Goal: Task Accomplishment & Management: Complete application form

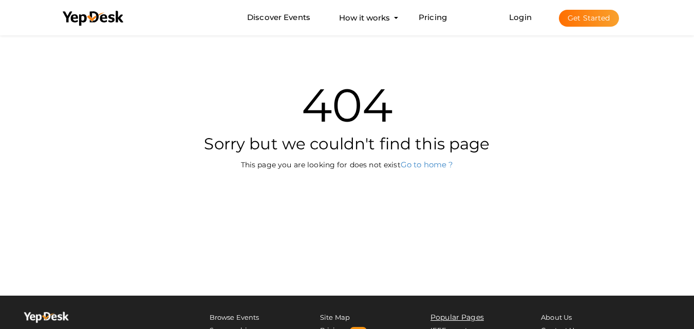
scroll to position [33, 0]
click at [578, 12] on button "Get Started" at bounding box center [589, 18] width 60 height 17
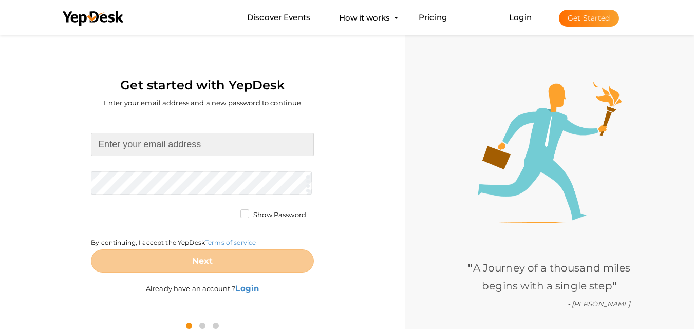
type input "[EMAIL_ADDRESS][DOMAIN_NAME]"
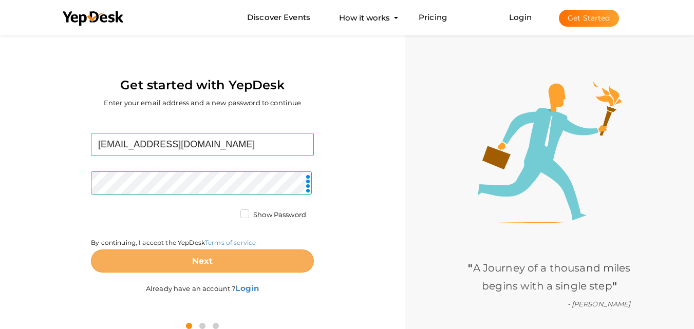
click at [247, 259] on button "Next" at bounding box center [202, 261] width 223 height 23
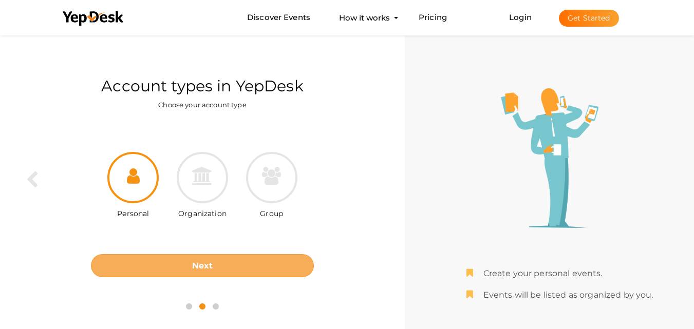
click at [246, 259] on button "Next" at bounding box center [202, 265] width 223 height 23
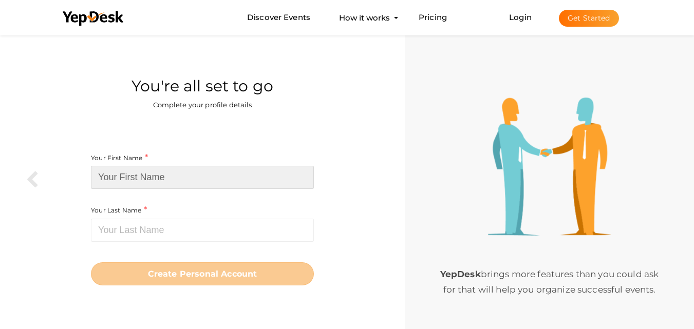
type input "sydney"
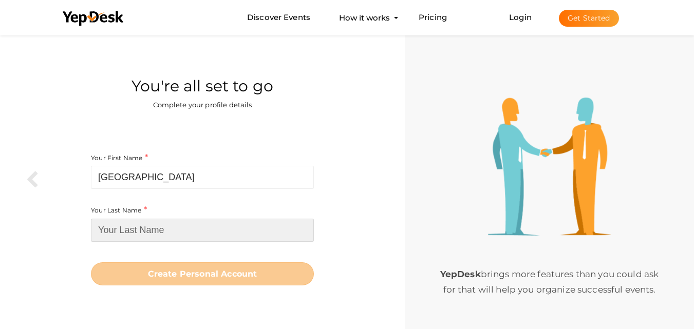
type input "sumit"
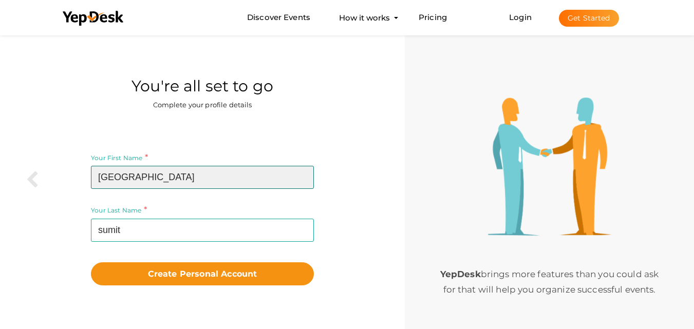
click at [178, 177] on input "sydney" at bounding box center [202, 177] width 223 height 23
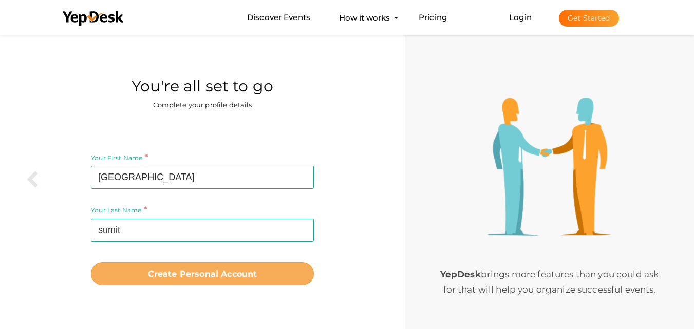
click at [202, 271] on b "Create Personal Account" at bounding box center [202, 274] width 109 height 10
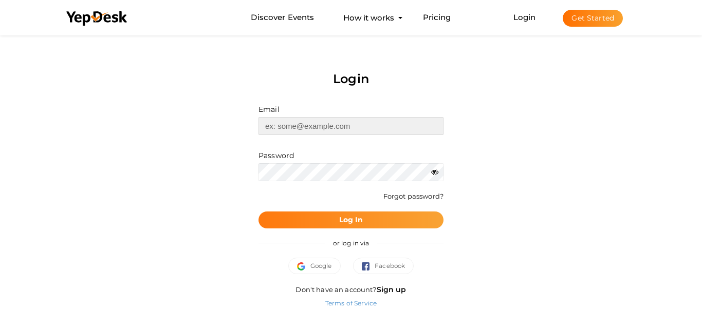
type input "[EMAIL_ADDRESS][DOMAIN_NAME]"
click at [369, 217] on button "Log In" at bounding box center [351, 220] width 185 height 17
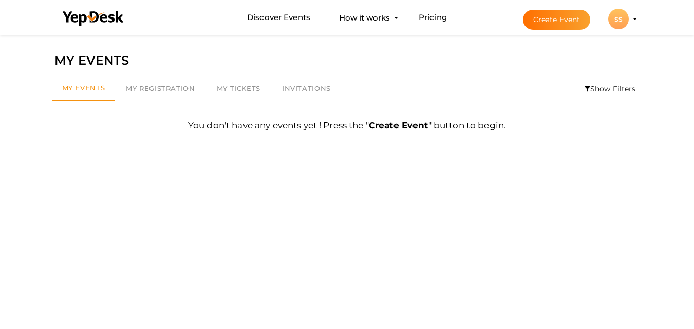
click at [551, 20] on button "Create Event" at bounding box center [557, 20] width 68 height 20
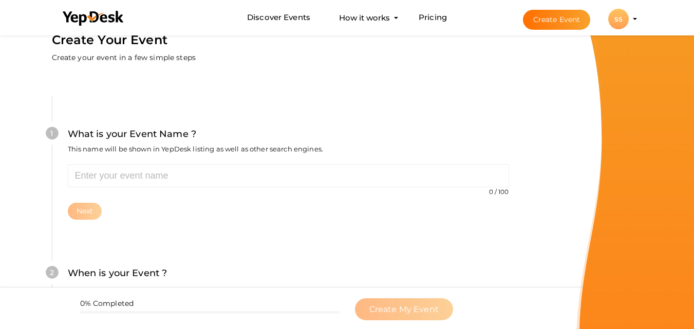
scroll to position [33, 0]
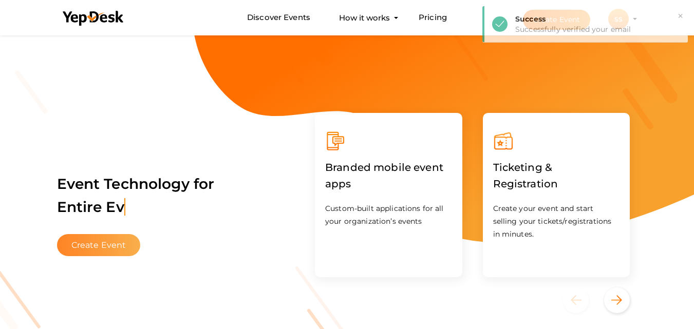
click at [108, 239] on button "Create Event" at bounding box center [99, 245] width 84 height 22
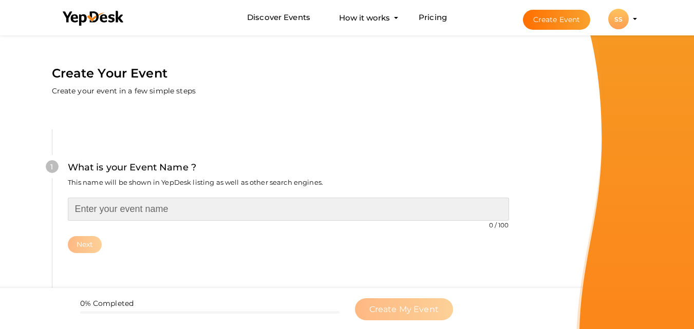
click at [190, 215] on input "text" at bounding box center [289, 209] width 442 height 23
paste input "Buy Smart Hemp Gummies in Australia Website Deals"
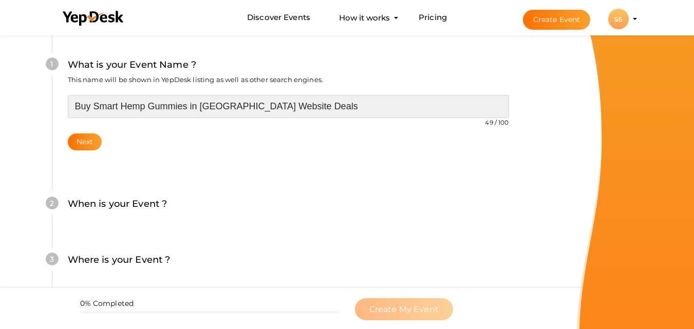
scroll to position [154, 0]
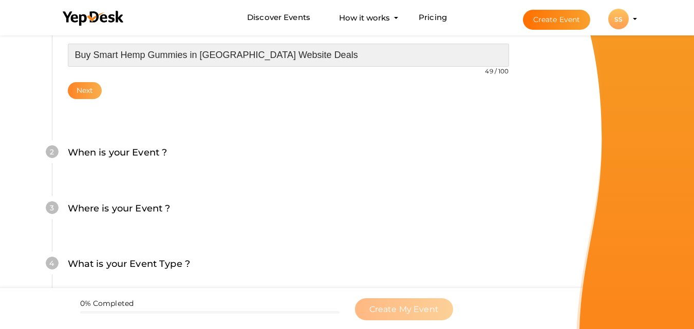
type input "Buy Smart Hemp Gummies in Australia Website Deals"
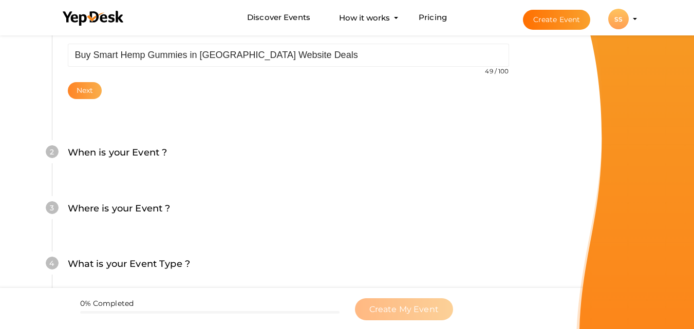
click at [92, 96] on button "Next" at bounding box center [85, 90] width 34 height 17
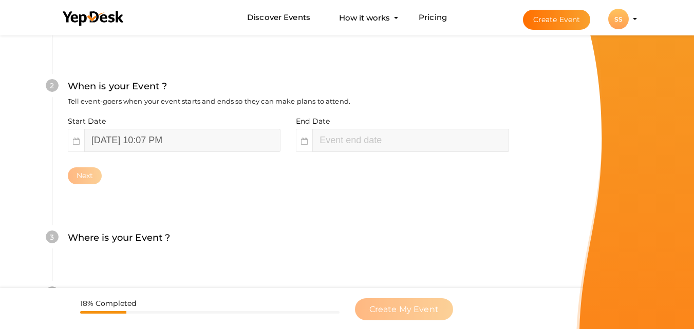
scroll to position [236, 0]
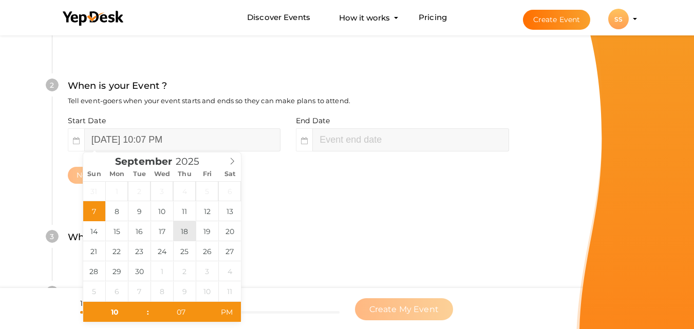
type input "September 18, 2025 10:07 PM"
type input "07"
type input "September 19, 2025 12:07 AM"
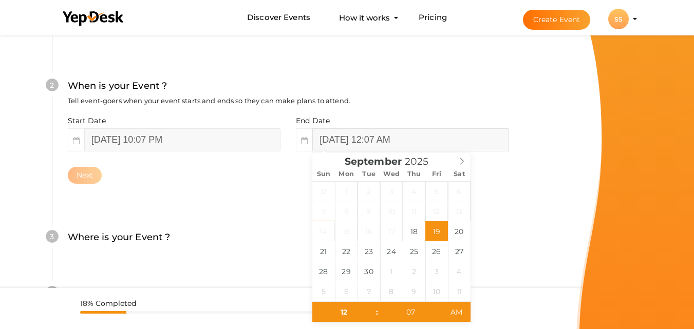
click at [335, 141] on input "September 19, 2025 12:07 AM" at bounding box center [411, 140] width 196 height 23
type input "10"
type input "37"
type input "September 18, 2025 10:37 PM"
click at [221, 203] on div "2 When is your Event ? Tell event-goers when your event starts and ends so they…" at bounding box center [288, 131] width 473 height 167
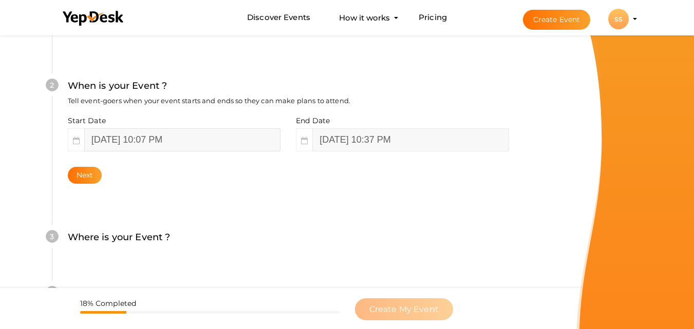
click at [196, 140] on input "September 18, 2025 10:07 PM" at bounding box center [182, 140] width 196 height 23
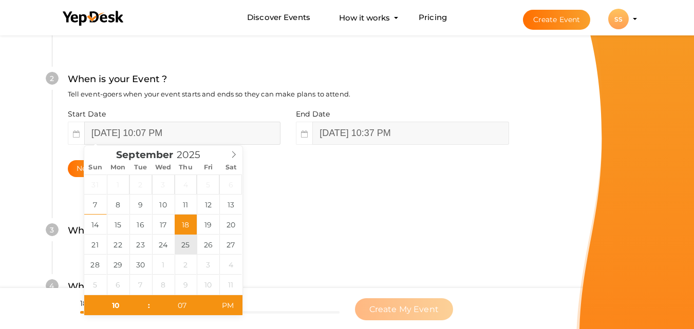
scroll to position [288, 0]
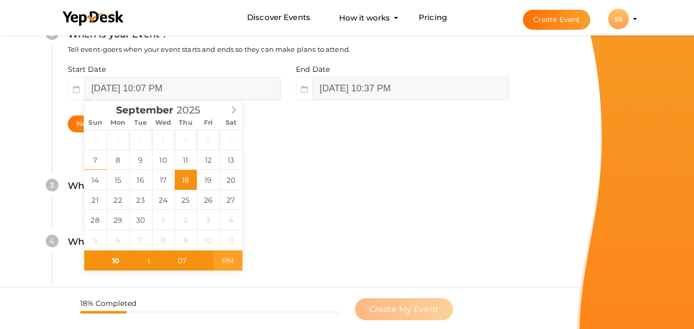
type input "September 18, 2025 10:07 AM"
click at [230, 260] on span "PM" at bounding box center [228, 261] width 28 height 21
click at [188, 263] on input "07" at bounding box center [182, 261] width 63 height 21
type input "00"
type input "September 18, 2025 10:00 AM"
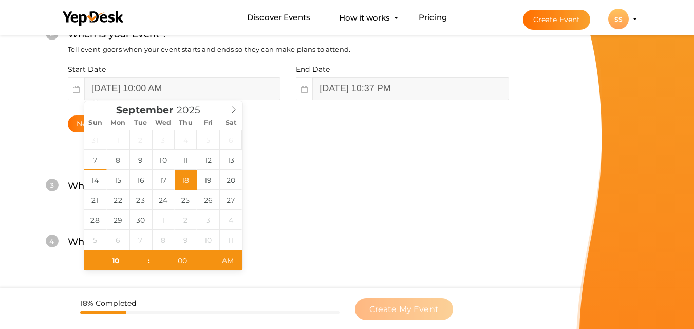
click at [364, 264] on div "4 What is your Event Type ? Choose the right event type. Registration Ticketing…" at bounding box center [288, 247] width 473 height 56
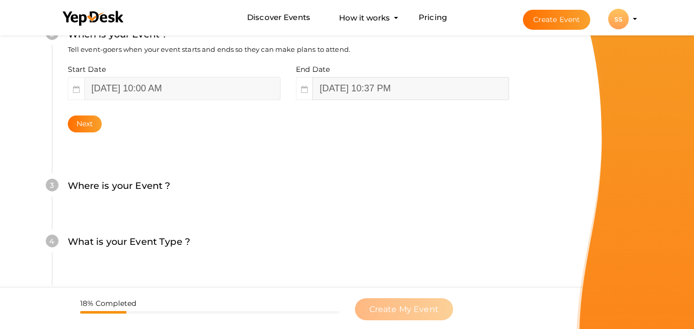
click at [390, 90] on input "September 18, 2025 10:37 PM" at bounding box center [411, 88] width 196 height 23
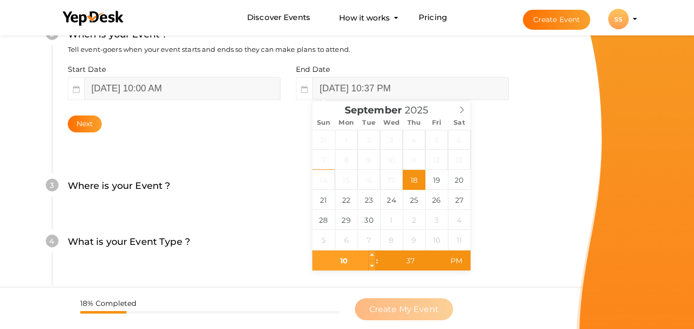
click at [345, 262] on input "10" at bounding box center [344, 261] width 63 height 21
type input "02"
type input "September 18, 2025 2:37 PM"
click at [409, 265] on input "37" at bounding box center [410, 261] width 63 height 21
type input "00"
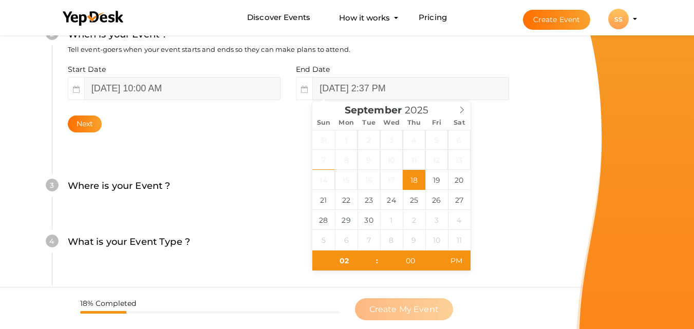
type input "September 18, 2025 2:00 PM"
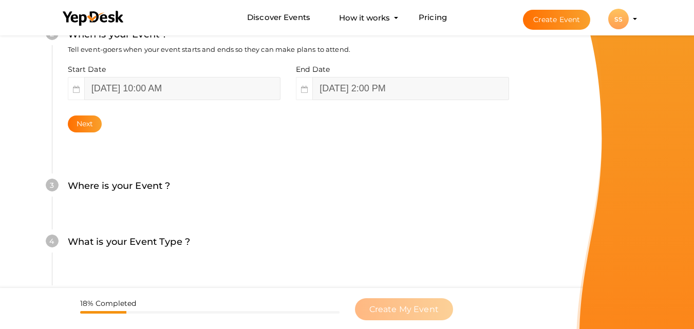
click at [524, 231] on div "4 What is your Event Type ? Choose the right event type. Registration Ticketing…" at bounding box center [288, 247] width 473 height 56
click at [91, 123] on button "Next" at bounding box center [85, 124] width 34 height 17
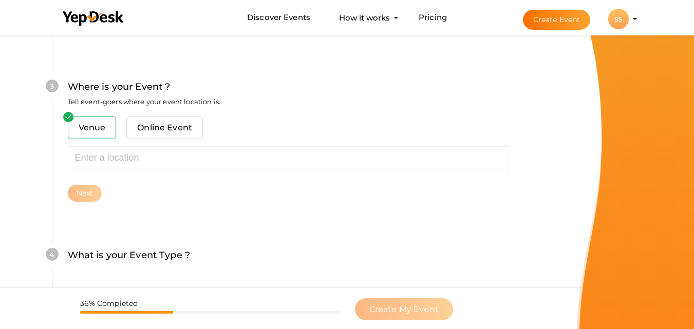
scroll to position [403, 0]
click at [152, 131] on span "Online Event" at bounding box center [164, 127] width 77 height 23
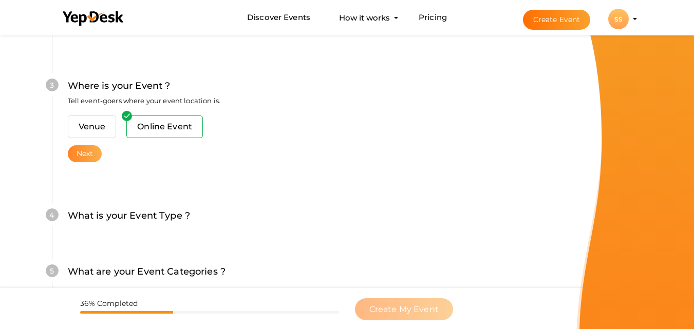
click at [85, 157] on button "Next" at bounding box center [85, 153] width 34 height 17
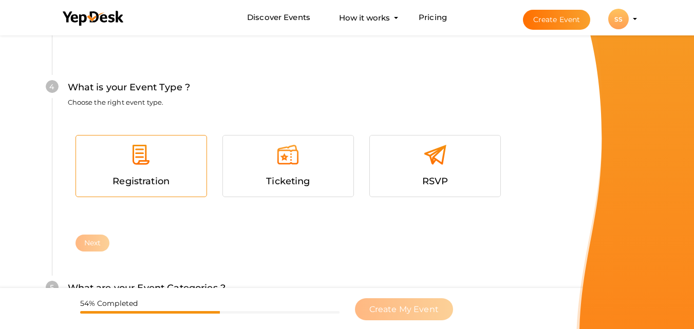
scroll to position [549, 0]
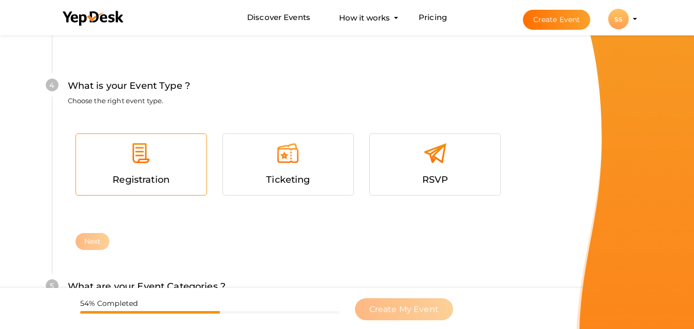
click at [159, 181] on span "Registration" at bounding box center [141, 179] width 57 height 11
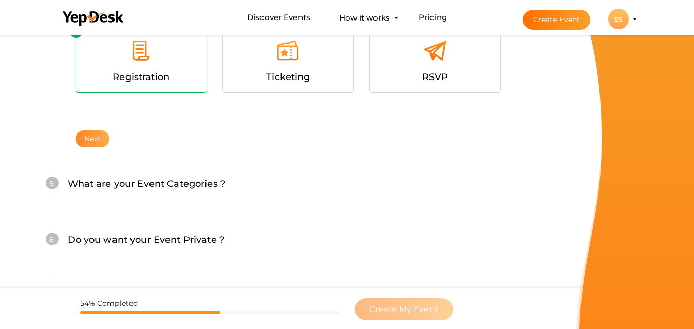
click at [87, 138] on button "Next" at bounding box center [93, 139] width 34 height 17
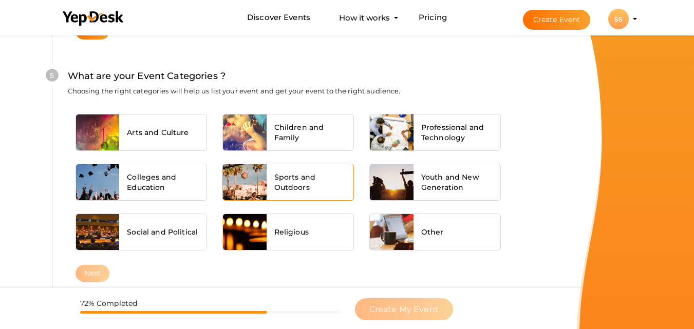
scroll to position [765, 0]
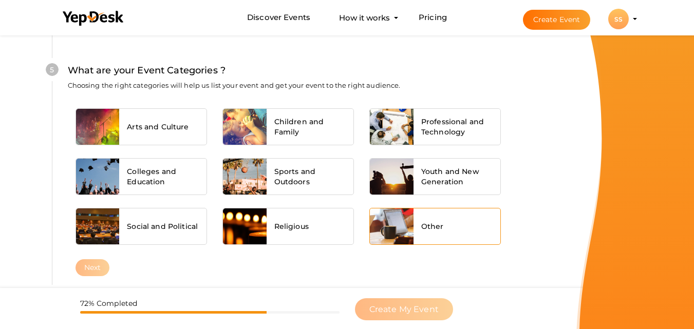
click at [437, 230] on span "Other" at bounding box center [432, 227] width 23 height 10
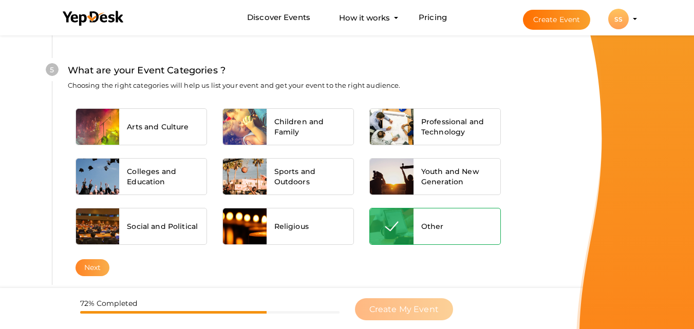
click at [98, 270] on button "Next" at bounding box center [93, 268] width 34 height 17
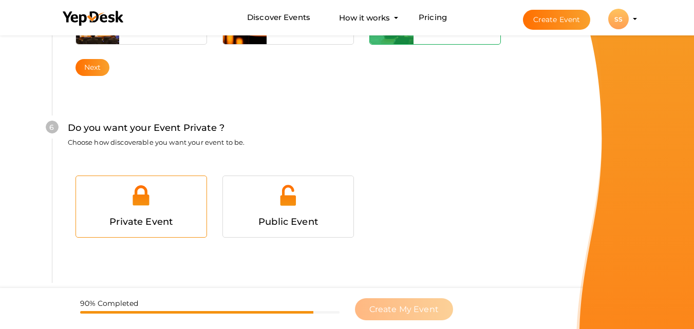
scroll to position [993, 0]
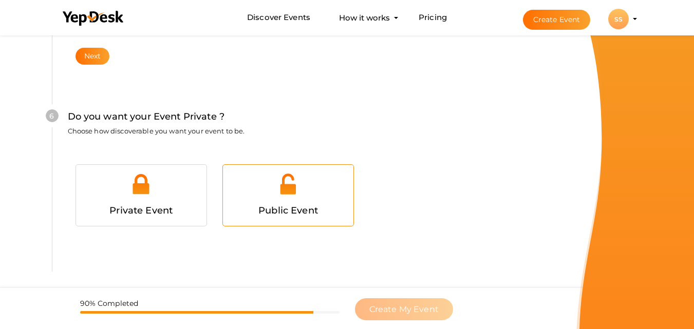
click at [293, 210] on span "Public Event" at bounding box center [289, 210] width 60 height 11
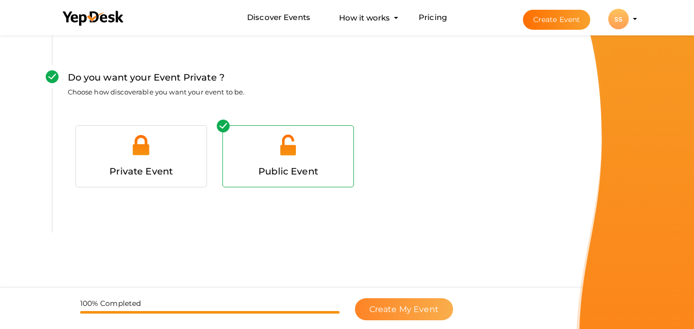
click at [387, 302] on button "Create My Event" at bounding box center [404, 310] width 98 height 22
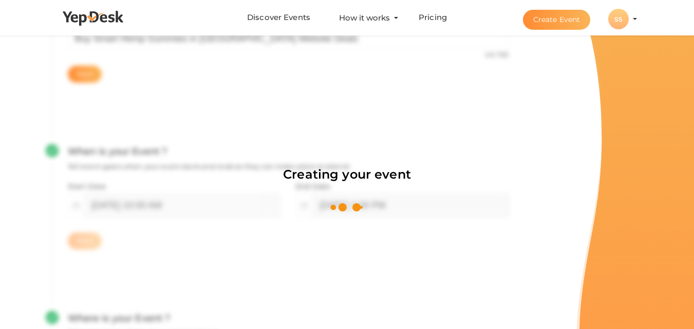
scroll to position [154, 0]
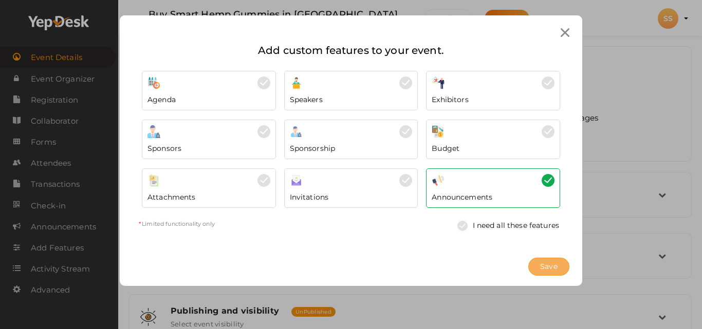
click at [540, 266] on span "Save" at bounding box center [548, 267] width 17 height 11
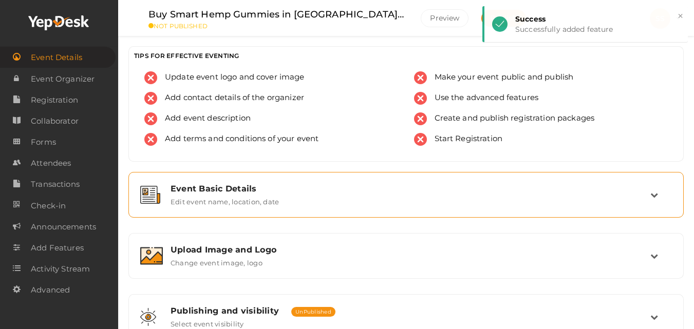
scroll to position [103, 0]
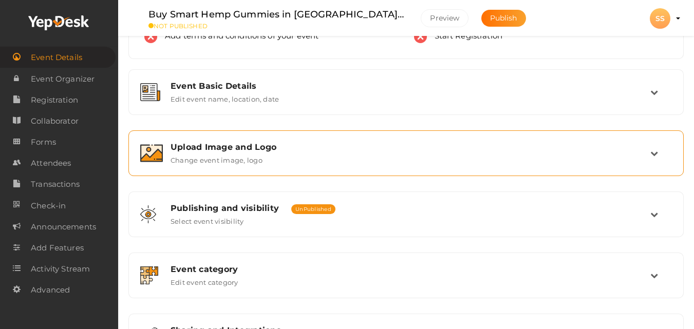
click at [224, 146] on div "Upload Image and Logo" at bounding box center [411, 147] width 480 height 10
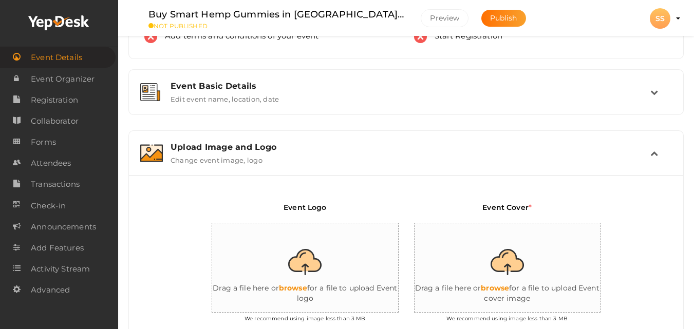
scroll to position [154, 0]
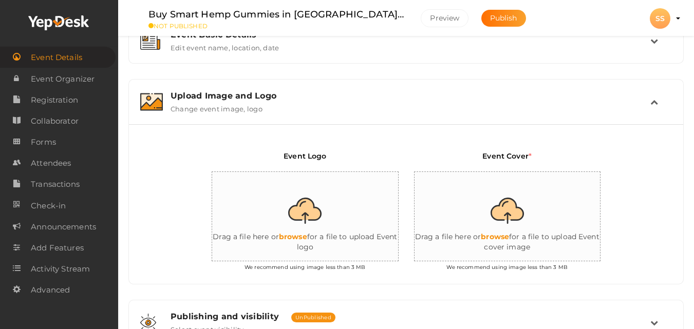
click at [303, 205] on input "file" at bounding box center [315, 217] width 206 height 90
type input "C:\fakepath\pain 3.jpg"
click at [513, 215] on input "file" at bounding box center [518, 217] width 206 height 90
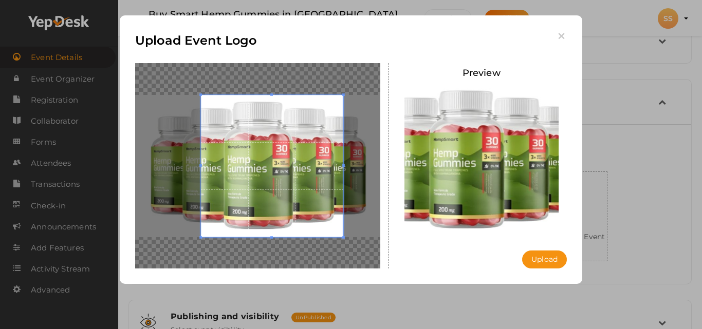
type input "C:\fakepath\pain 4.jpg"
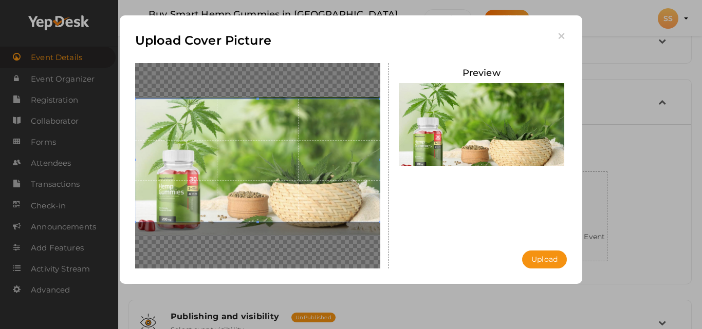
drag, startPoint x: 317, startPoint y: 205, endPoint x: 312, endPoint y: 191, distance: 14.8
click at [312, 191] on span at bounding box center [257, 160] width 245 height 123
click at [535, 262] on button "Upload" at bounding box center [544, 260] width 45 height 18
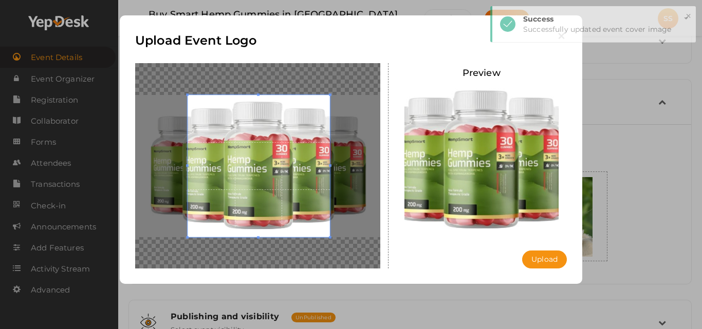
drag, startPoint x: 308, startPoint y: 216, endPoint x: 295, endPoint y: 214, distance: 13.5
click at [295, 214] on span at bounding box center [259, 166] width 142 height 142
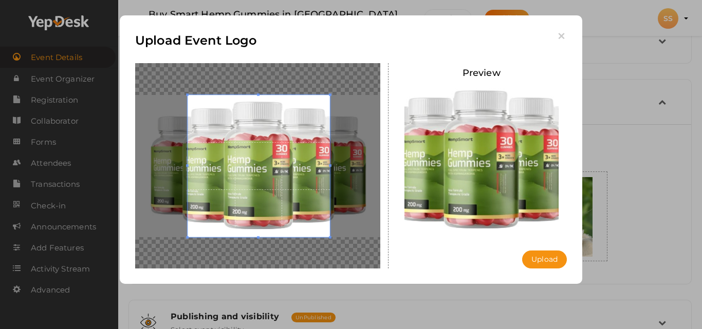
drag, startPoint x: 330, startPoint y: 237, endPoint x: 340, endPoint y: 248, distance: 14.6
click at [339, 248] on div at bounding box center [257, 166] width 245 height 206
click at [536, 267] on button "Upload" at bounding box center [544, 260] width 45 height 18
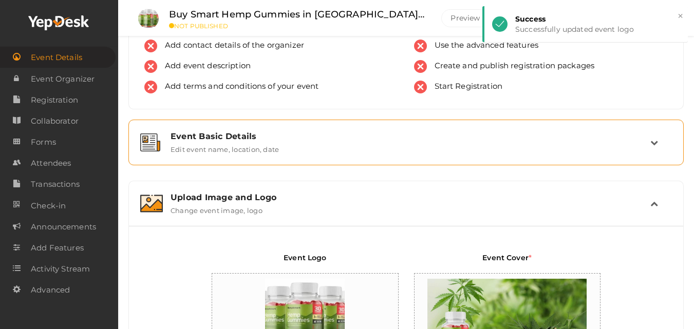
scroll to position [51, 0]
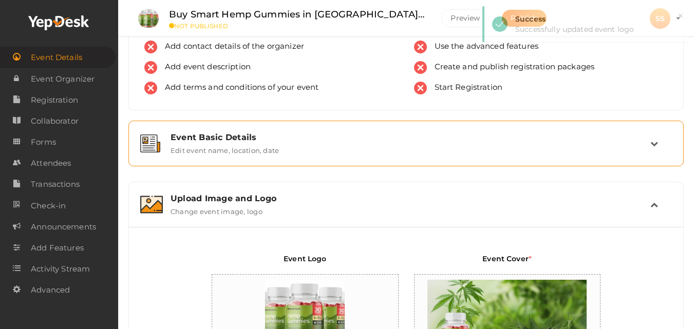
click at [218, 143] on label "Edit event name, location, date" at bounding box center [225, 148] width 108 height 12
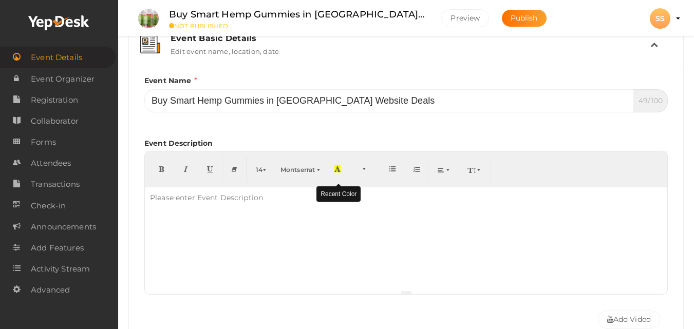
scroll to position [154, 0]
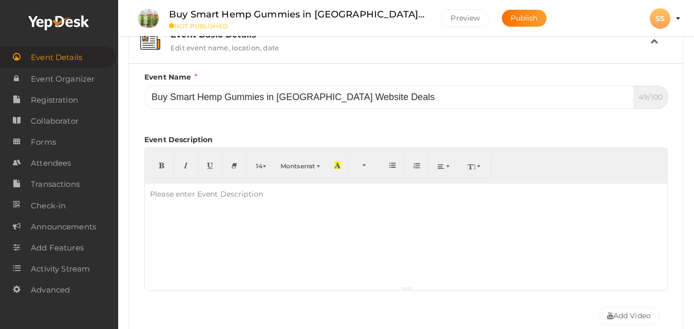
click at [311, 220] on div at bounding box center [406, 235] width 523 height 103
paste div
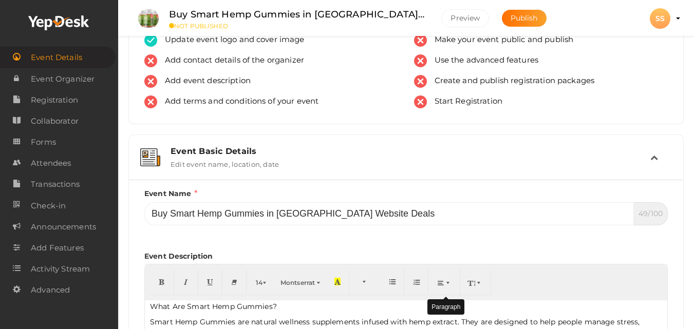
scroll to position [0, 0]
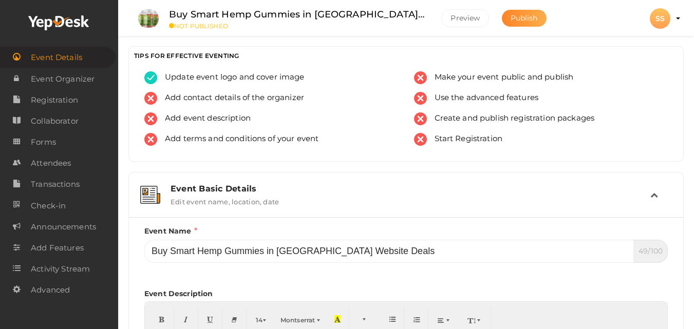
click at [526, 15] on span "Publish" at bounding box center [524, 17] width 27 height 9
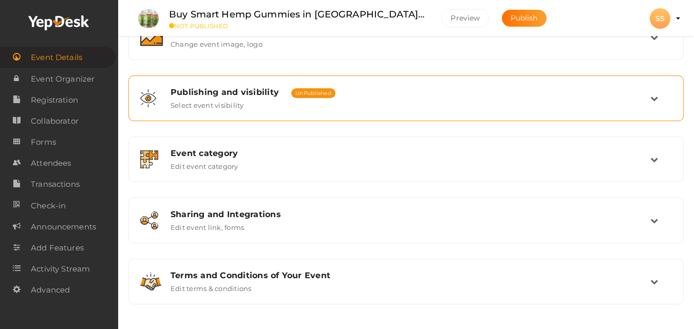
scroll to position [870, 0]
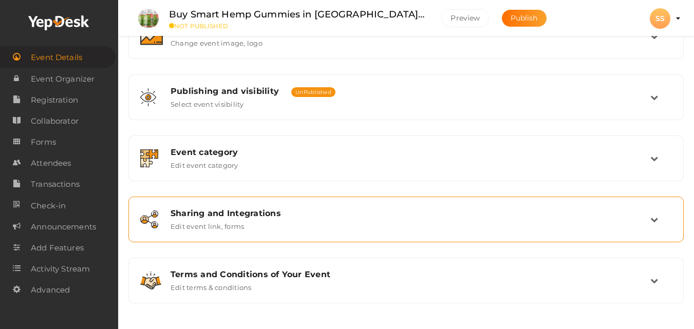
click at [318, 221] on div "Sharing and Integrations Edit event link, forms" at bounding box center [407, 220] width 488 height 22
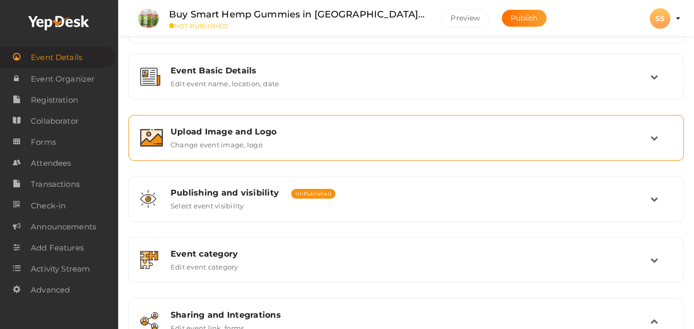
scroll to position [64, 0]
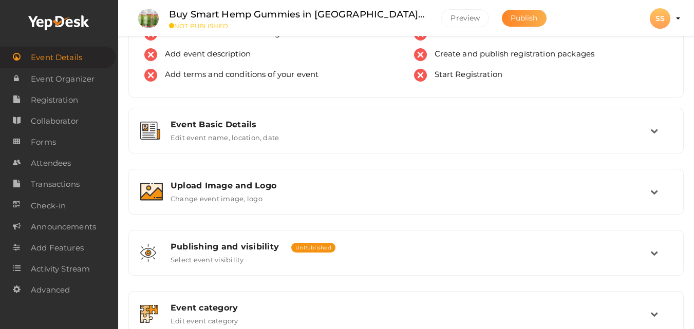
click at [535, 22] on span "Publish" at bounding box center [524, 17] width 27 height 9
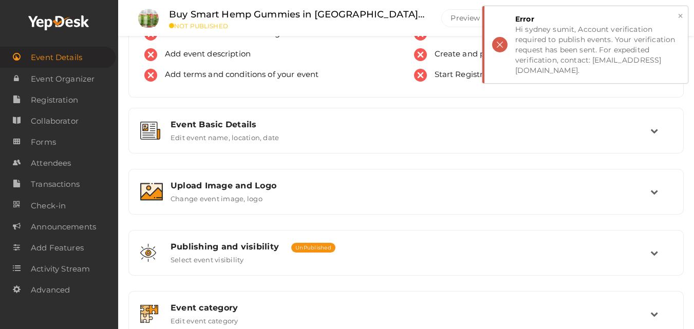
click at [680, 15] on button "×" at bounding box center [680, 16] width 7 height 12
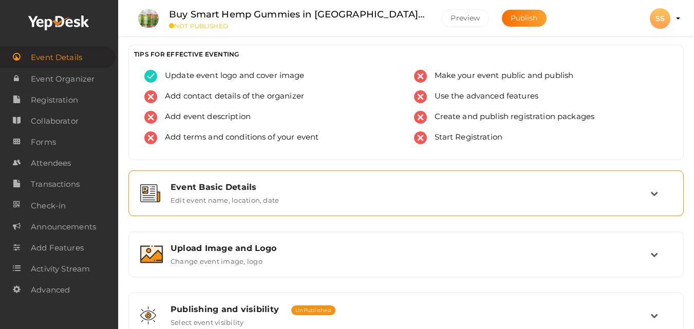
scroll to position [0, 0]
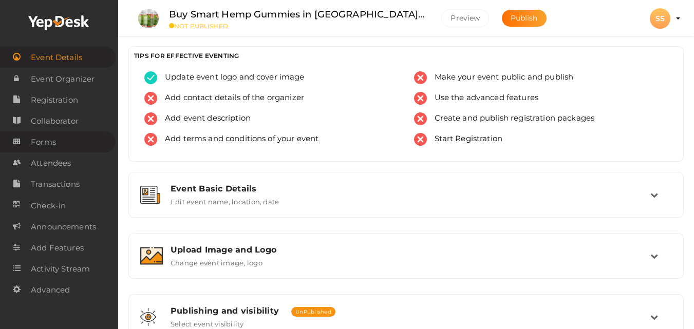
click at [41, 142] on span "Forms" at bounding box center [43, 142] width 25 height 21
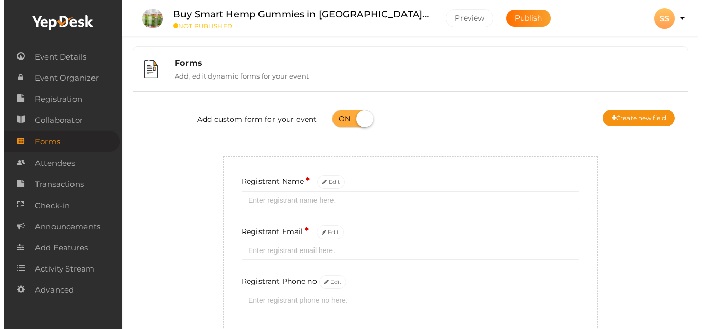
scroll to position [64, 0]
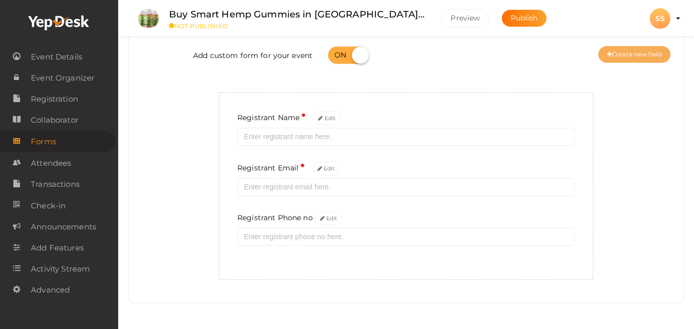
click at [635, 57] on button "Create new field" at bounding box center [635, 54] width 72 height 16
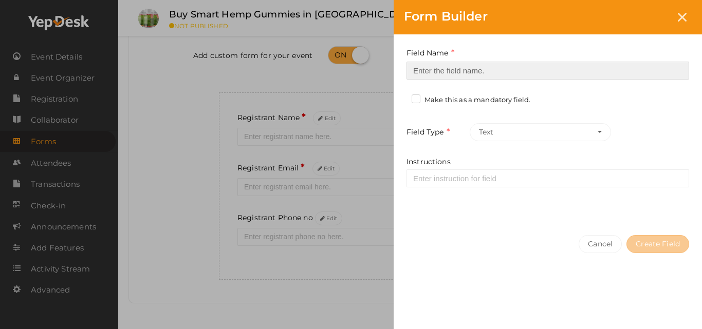
click at [460, 76] on input at bounding box center [548, 71] width 283 height 18
paste input "Buy Smart Hemp Gummies in [GEOGRAPHIC_DATA] Website Deals"
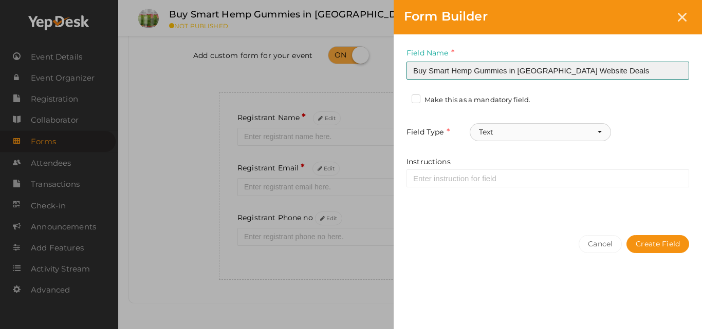
type input "Buy Smart Hemp Gummies in [GEOGRAPHIC_DATA] Website Deals"
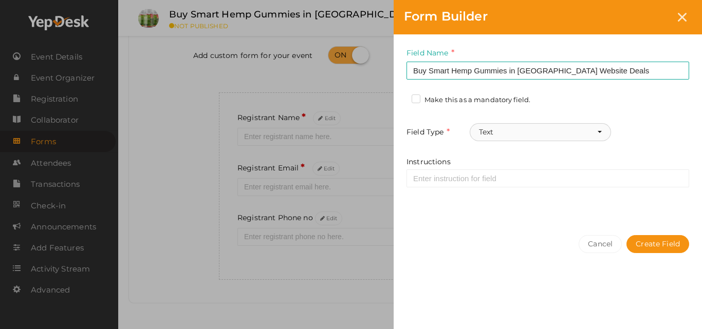
click at [505, 132] on button "Text" at bounding box center [540, 132] width 141 height 18
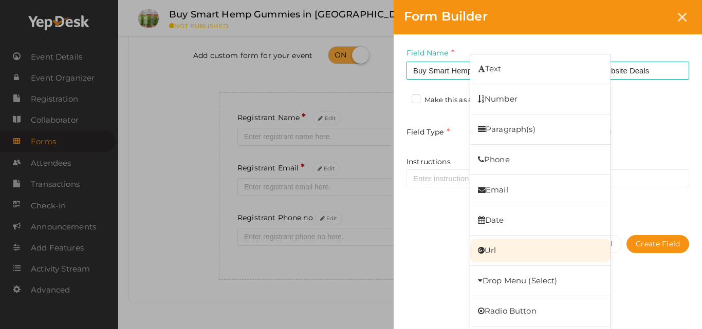
click at [511, 253] on link "Url" at bounding box center [540, 251] width 140 height 24
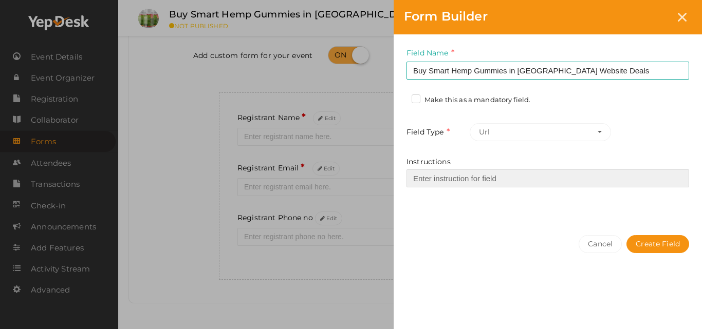
click at [481, 176] on input "Instructions" at bounding box center [548, 179] width 283 height 18
paste input "Smart Hemp Gummies are natural wellness supplements infused with hemp extract. …"
type input "Smart Hemp Gummies are natural wellness supplements infused with hemp extract. …"
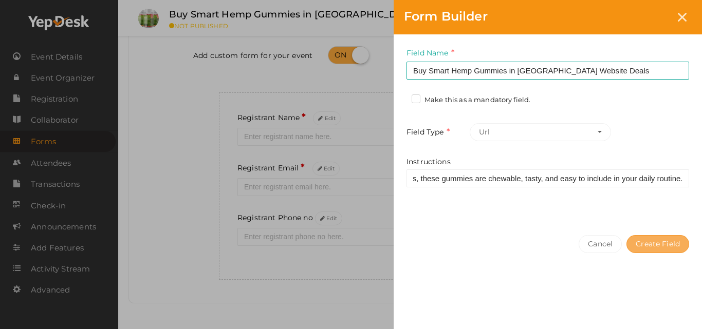
click at [653, 243] on button "Create Field" at bounding box center [658, 244] width 63 height 18
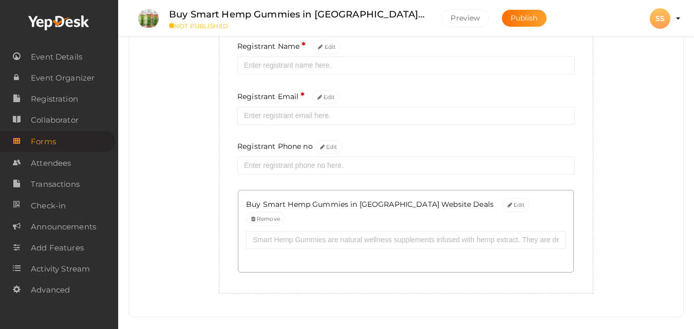
scroll to position [84, 0]
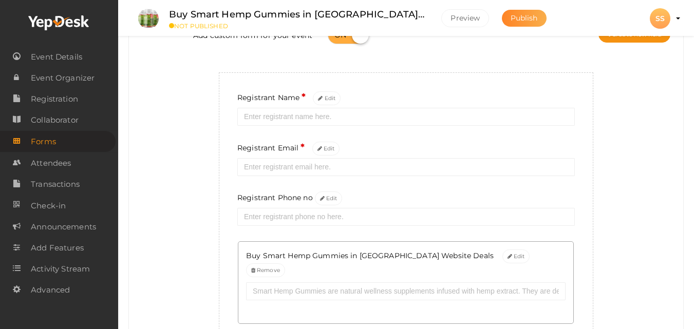
click at [523, 23] on button "Publish" at bounding box center [524, 18] width 45 height 17
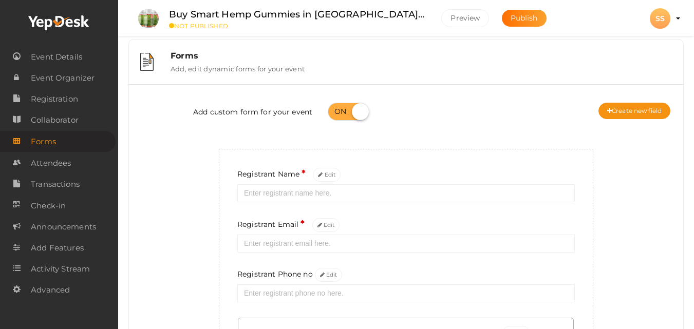
scroll to position [0, 0]
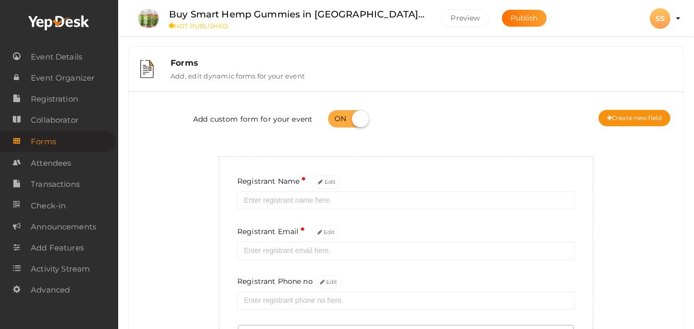
click at [660, 18] on div "SS" at bounding box center [660, 18] width 21 height 21
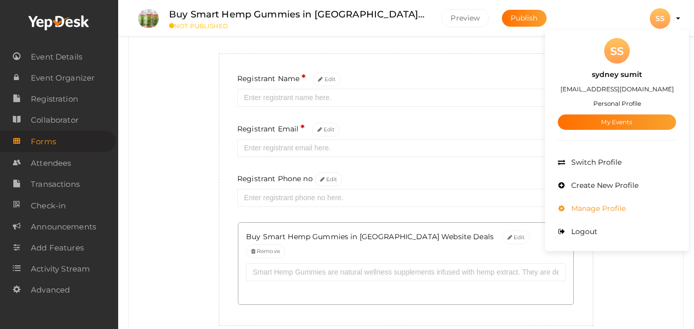
scroll to position [51, 0]
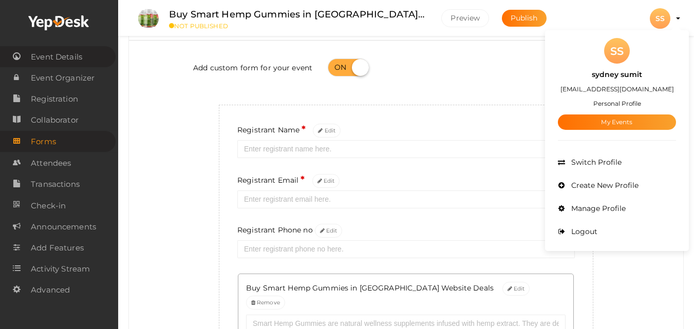
click at [54, 56] on span "Event Details" at bounding box center [56, 57] width 51 height 21
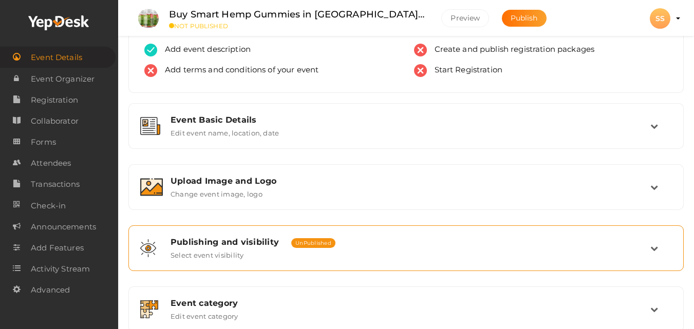
scroll to position [51, 0]
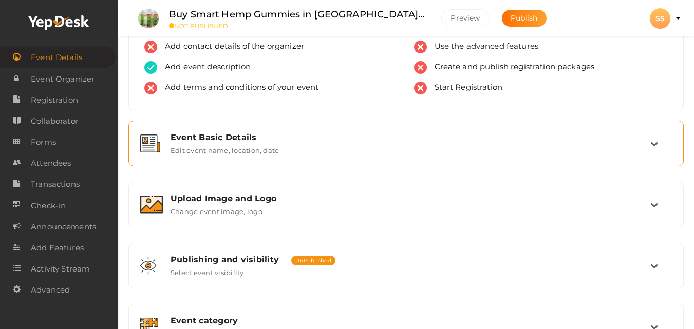
click at [307, 143] on div "Event Basic Details Edit event name, location, date" at bounding box center [407, 144] width 488 height 22
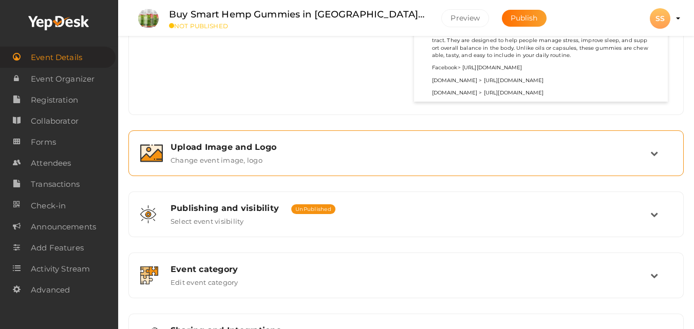
scroll to position [771, 0]
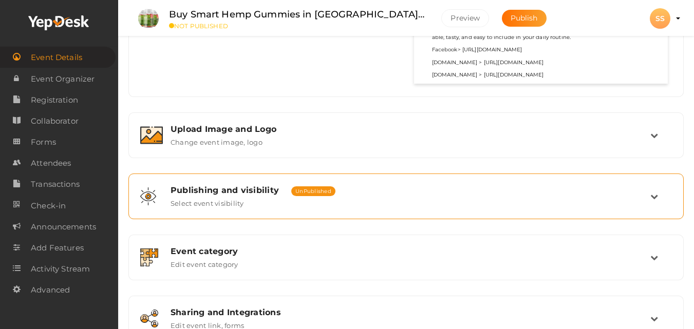
click at [239, 203] on label "Select event visibility" at bounding box center [208, 201] width 74 height 12
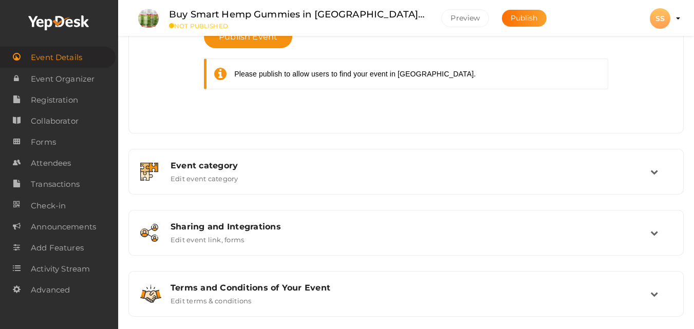
scroll to position [517, 0]
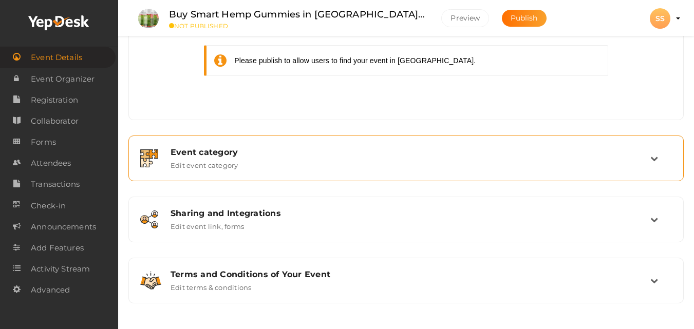
click at [245, 164] on div "Event category Edit event category" at bounding box center [407, 159] width 488 height 22
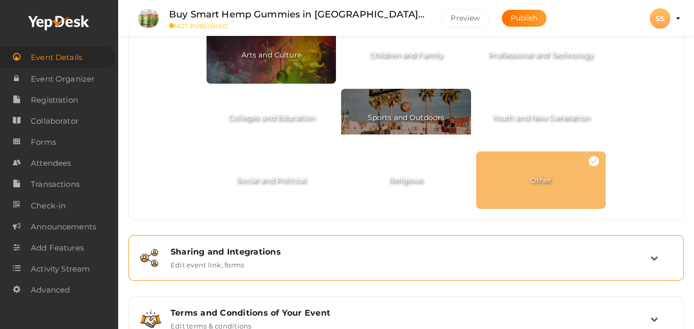
scroll to position [593, 0]
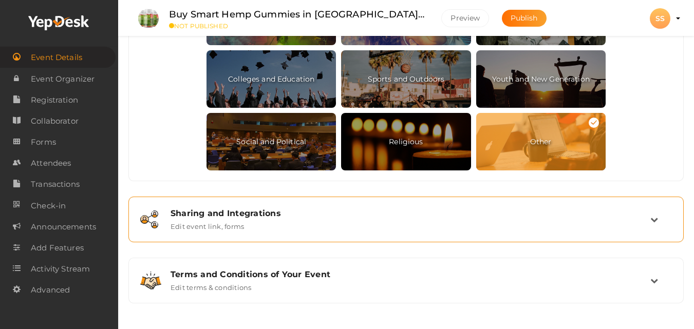
click at [259, 228] on div "Sharing and Integrations Edit event link, forms" at bounding box center [407, 220] width 488 height 22
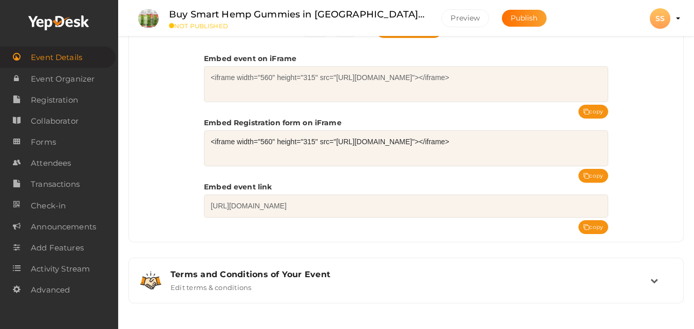
scroll to position [475, 0]
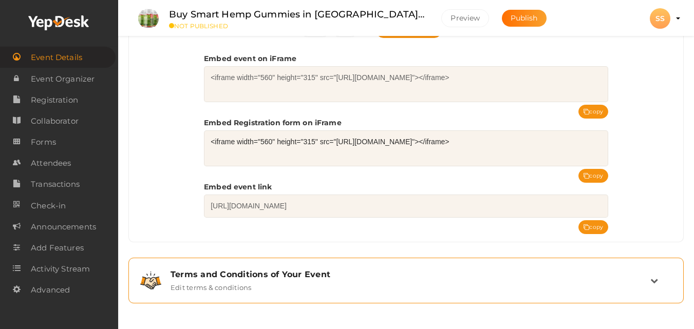
click at [260, 287] on div "Terms and Conditions of Your Event Edit terms & conditions" at bounding box center [407, 281] width 488 height 22
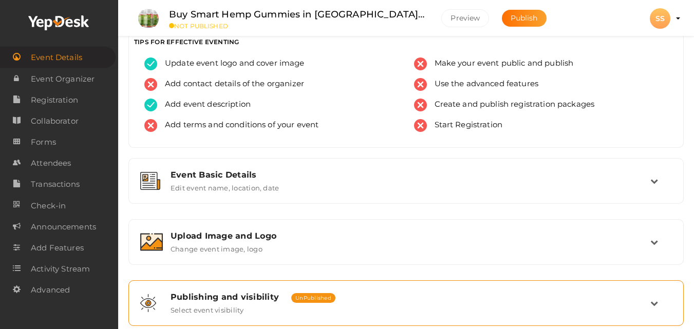
scroll to position [0, 0]
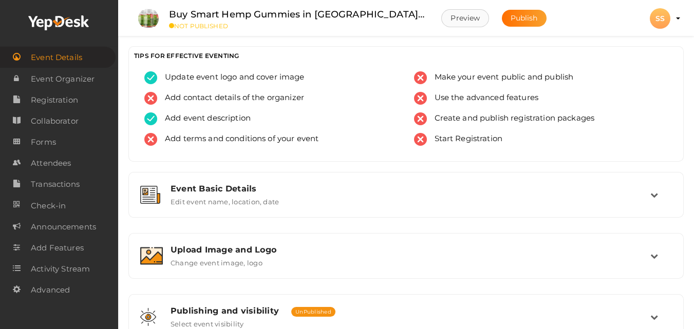
click at [465, 16] on button "Preview" at bounding box center [466, 18] width 48 height 18
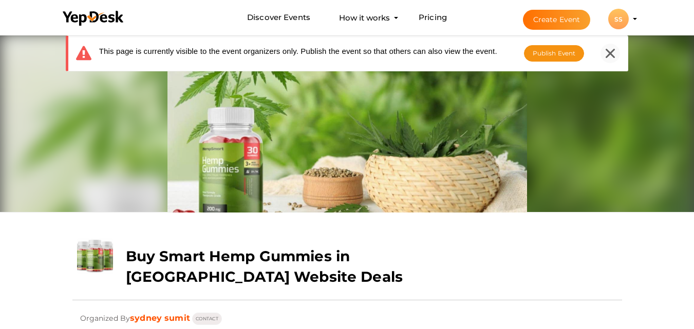
click at [608, 55] on icon at bounding box center [610, 53] width 9 height 9
